Goal: Obtain resource: Obtain resource

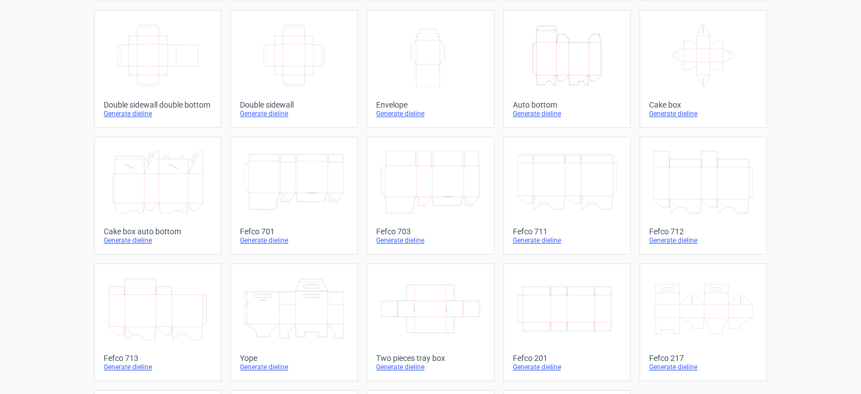
scroll to position [185, 0]
click at [568, 320] on icon "Width Depth Height" at bounding box center [567, 307] width 99 height 63
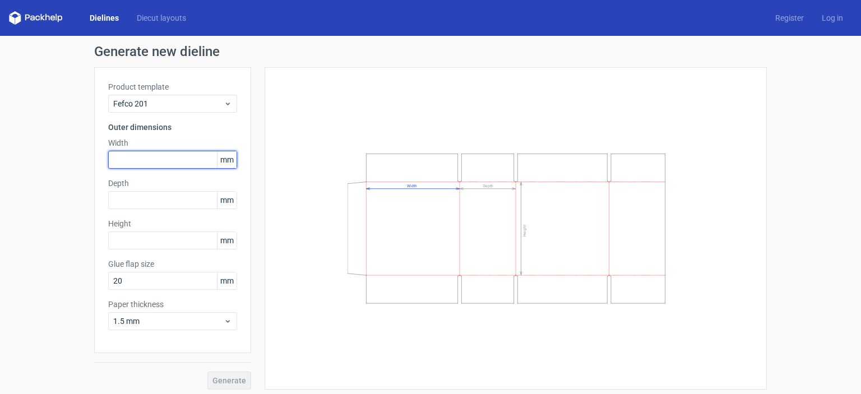
click at [137, 162] on input "text" at bounding box center [172, 160] width 129 height 18
type input "330"
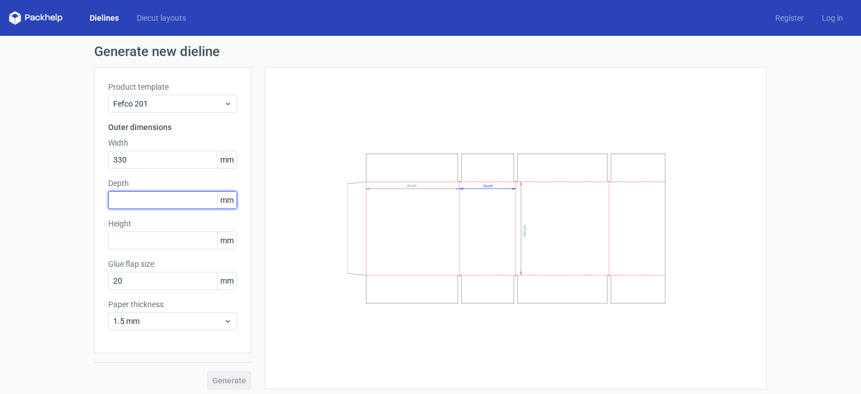
click at [120, 193] on input "text" at bounding box center [172, 200] width 129 height 18
type input "300"
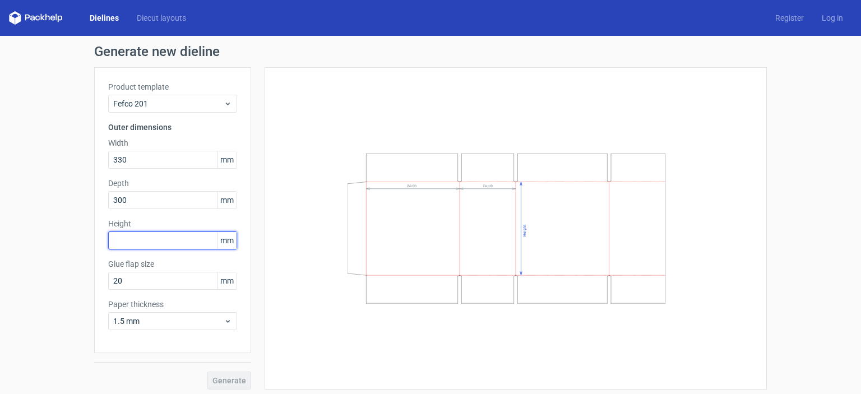
click at [121, 243] on input "text" at bounding box center [172, 241] width 129 height 18
type input "380"
click at [227, 377] on span "Generate" at bounding box center [230, 381] width 34 height 8
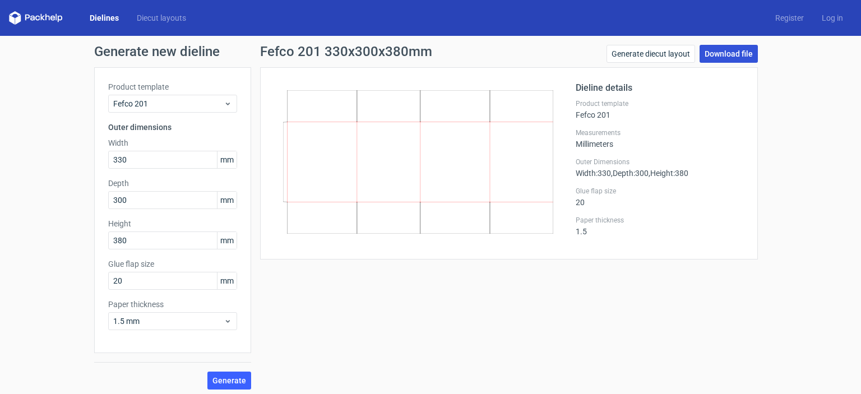
click at [718, 58] on link "Download file" at bounding box center [729, 54] width 58 height 18
